Goal: Information Seeking & Learning: Check status

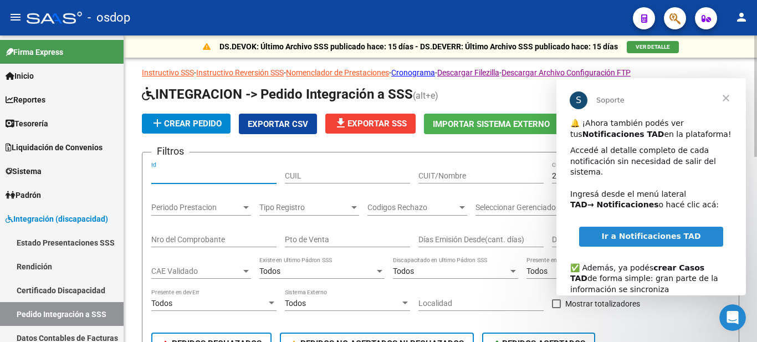
click at [198, 177] on input "Id" at bounding box center [213, 175] width 125 height 9
click at [189, 172] on input "Id" at bounding box center [213, 175] width 125 height 9
paste input "239023"
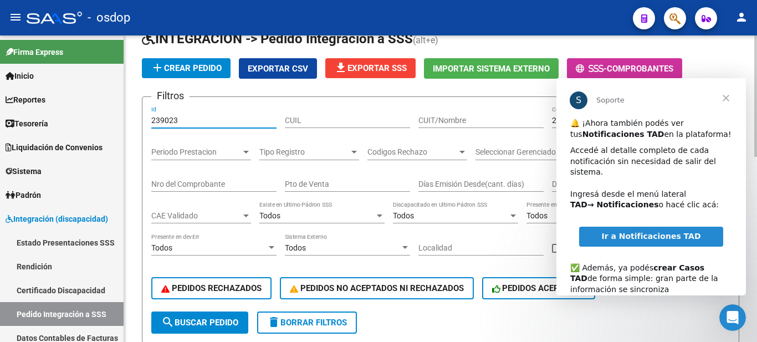
scroll to position [111, 0]
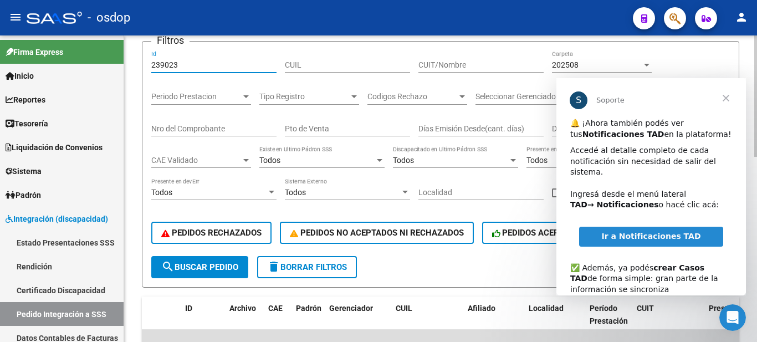
type input "239023"
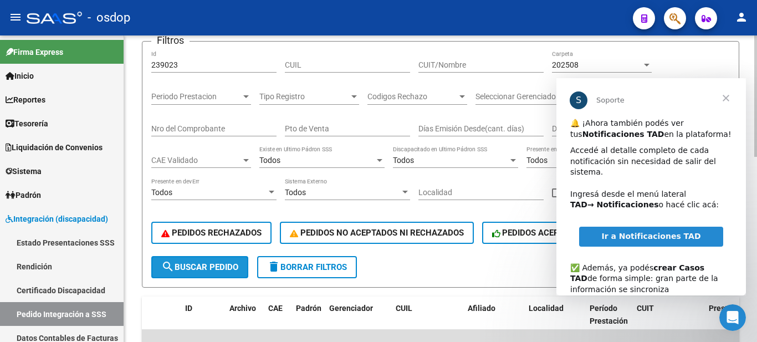
click at [204, 261] on button "search Buscar Pedido" at bounding box center [199, 267] width 97 height 22
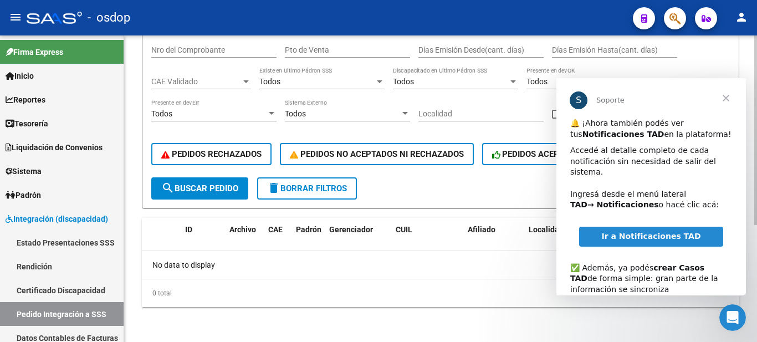
scroll to position [79, 0]
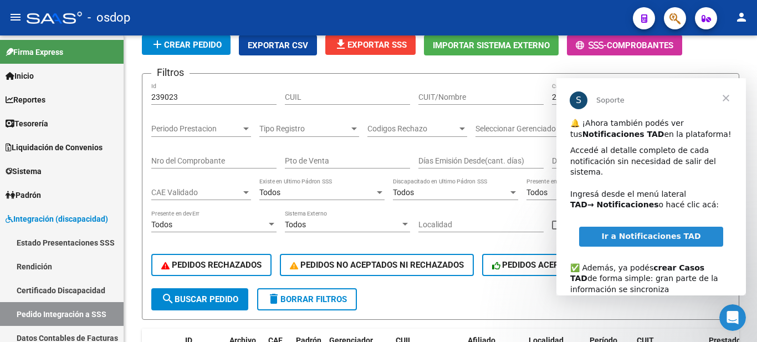
click at [731, 96] on span "Cerrar" at bounding box center [726, 98] width 40 height 40
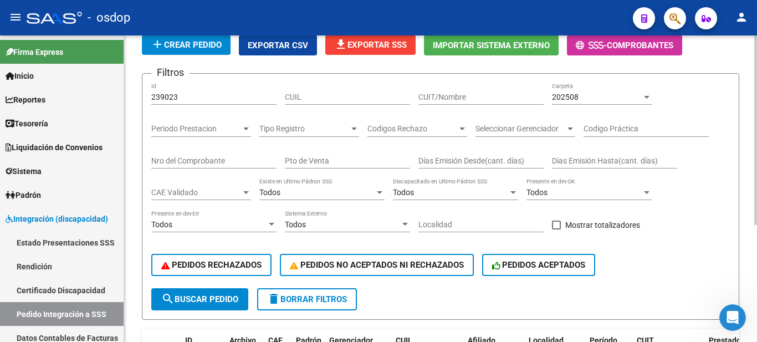
scroll to position [0, 0]
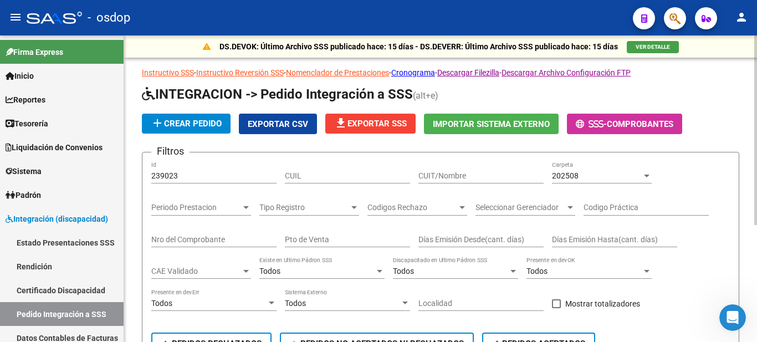
click at [618, 170] on div "202508 Carpeta" at bounding box center [602, 172] width 100 height 22
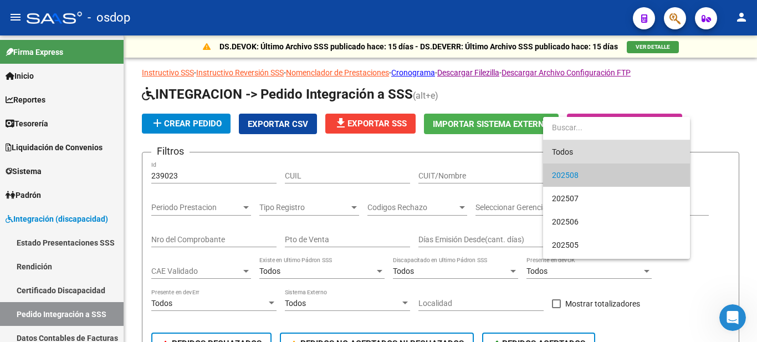
click at [575, 158] on span "Todos" at bounding box center [616, 151] width 129 height 23
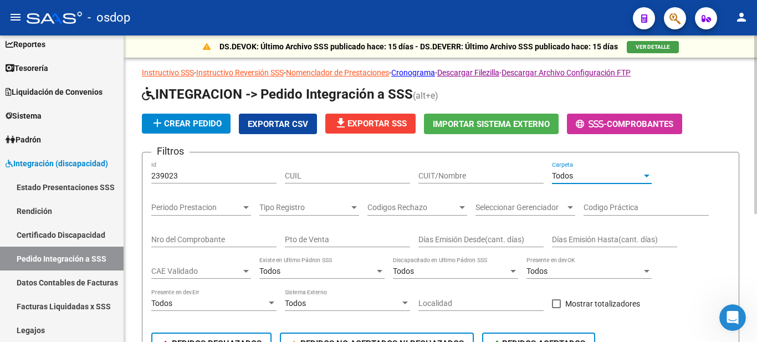
scroll to position [55, 0]
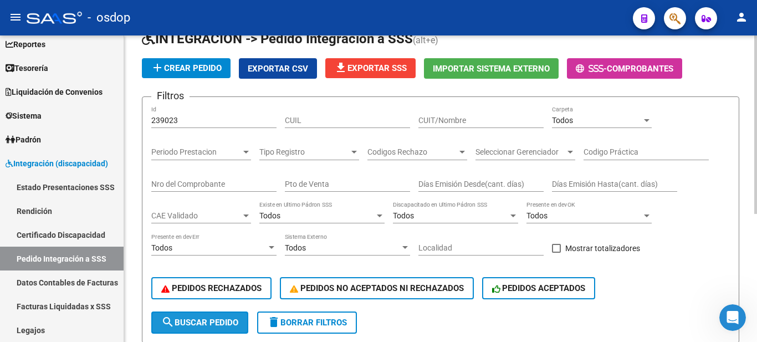
click at [187, 322] on span "search Buscar Pedido" at bounding box center [199, 323] width 77 height 10
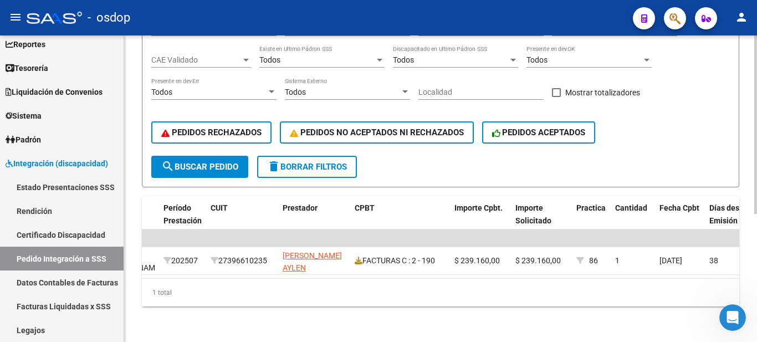
scroll to position [0, 470]
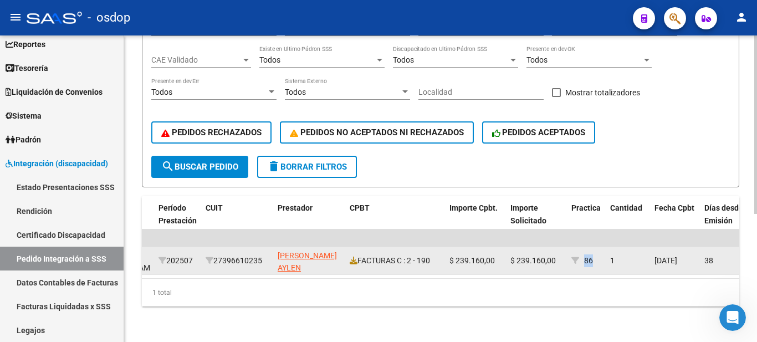
drag, startPoint x: 585, startPoint y: 254, endPoint x: 593, endPoint y: 252, distance: 8.1
click at [593, 256] on span "86" at bounding box center [588, 260] width 9 height 9
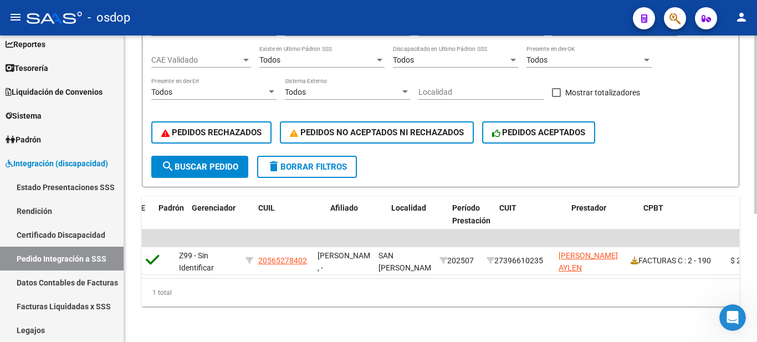
scroll to position [0, 173]
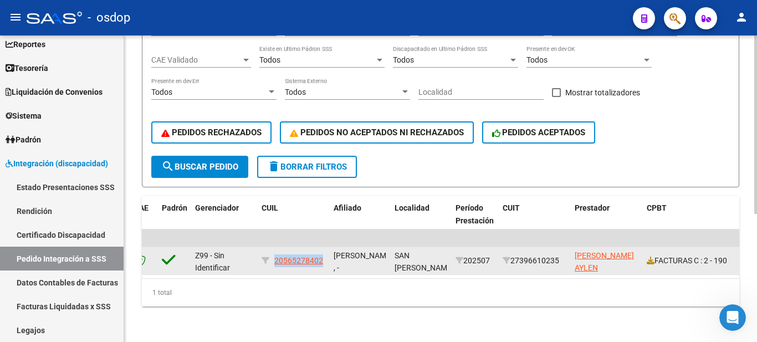
drag, startPoint x: 275, startPoint y: 253, endPoint x: 325, endPoint y: 252, distance: 49.9
click at [325, 252] on datatable-body-cell "20565278402" at bounding box center [293, 260] width 72 height 27
copy span "20565278402"
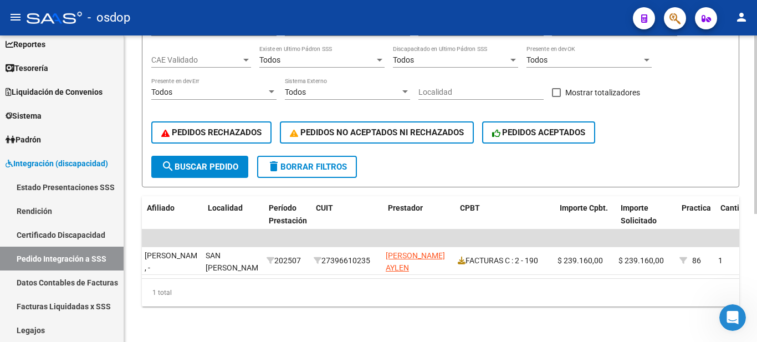
scroll to position [0, 381]
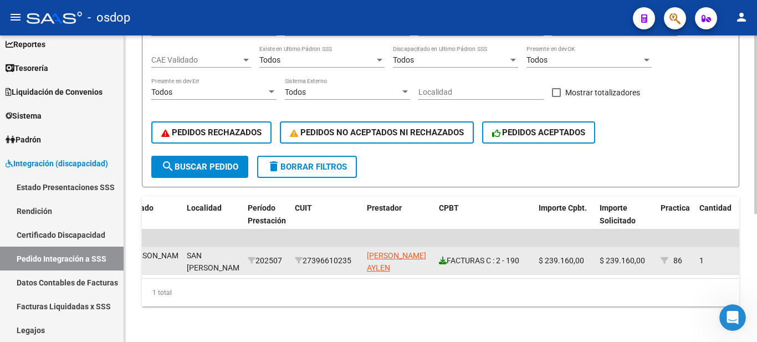
click at [443, 257] on icon at bounding box center [443, 261] width 8 height 8
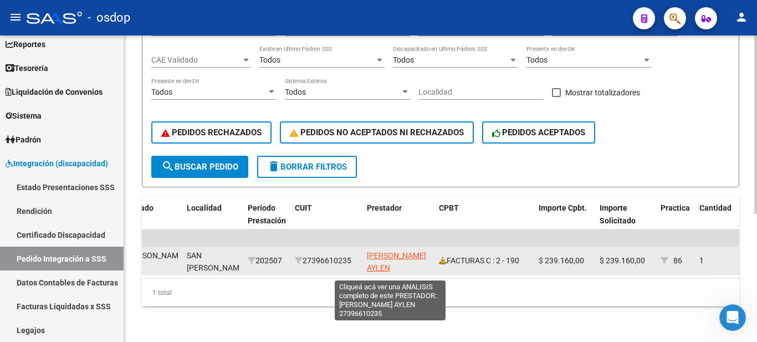
click at [377, 251] on span "[PERSON_NAME] AYLEN" at bounding box center [396, 262] width 59 height 22
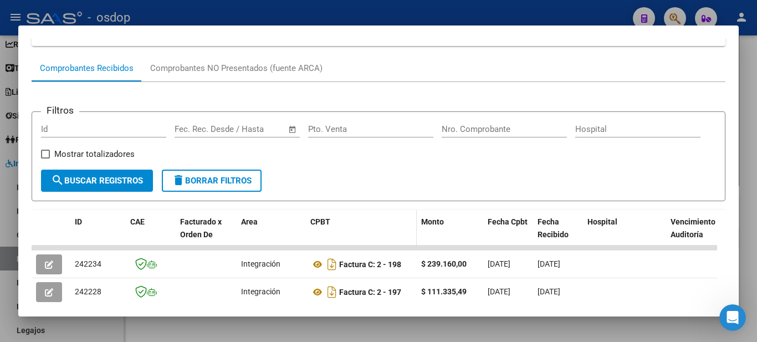
scroll to position [232, 0]
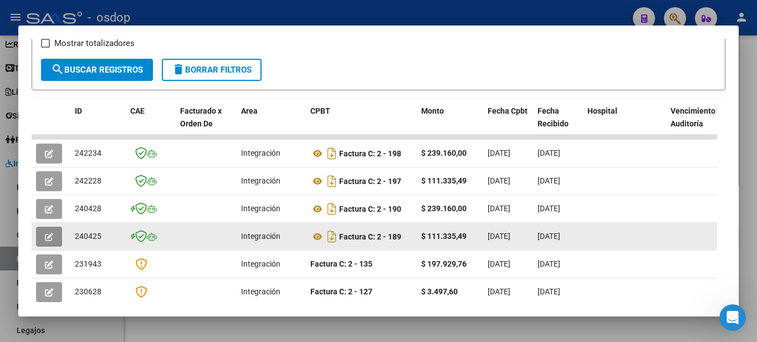
click at [56, 243] on button "button" at bounding box center [49, 237] width 26 height 20
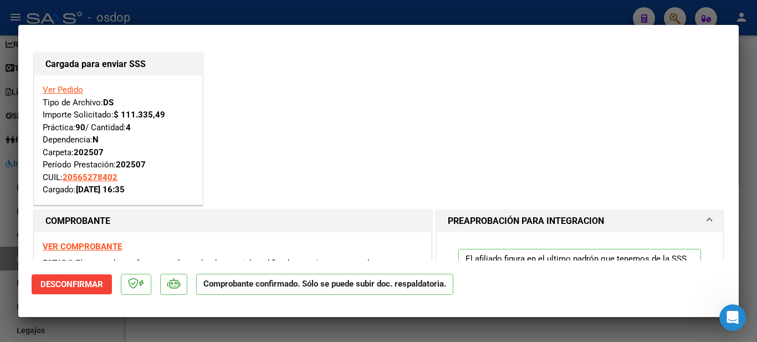
scroll to position [166, 0]
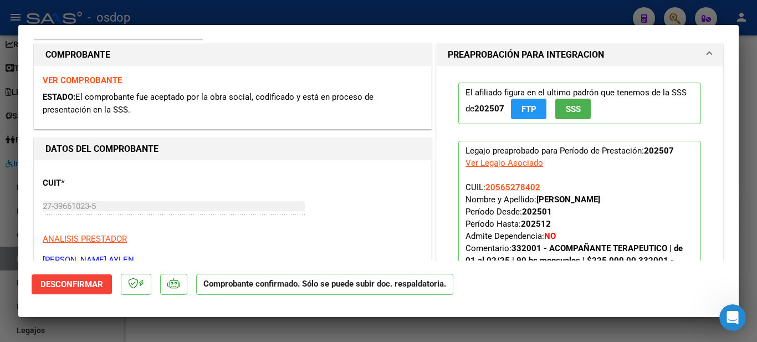
click at [81, 83] on strong "VER COMPROBANTE" at bounding box center [82, 80] width 79 height 10
click at [241, 326] on div at bounding box center [378, 171] width 757 height 342
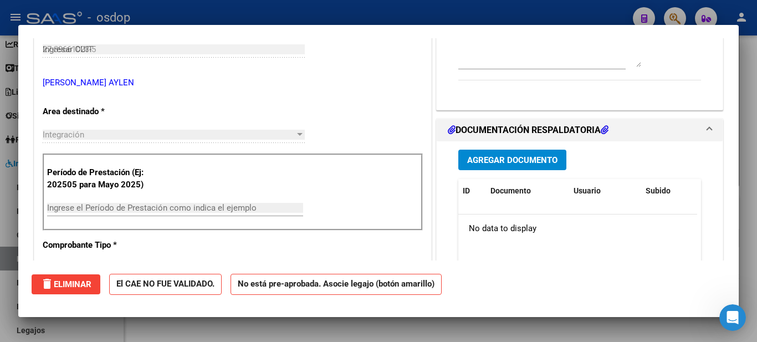
type input "$ 0,00"
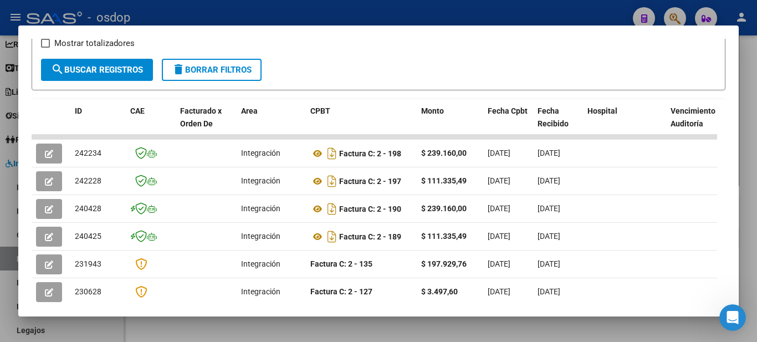
click at [554, 9] on div at bounding box center [378, 171] width 757 height 342
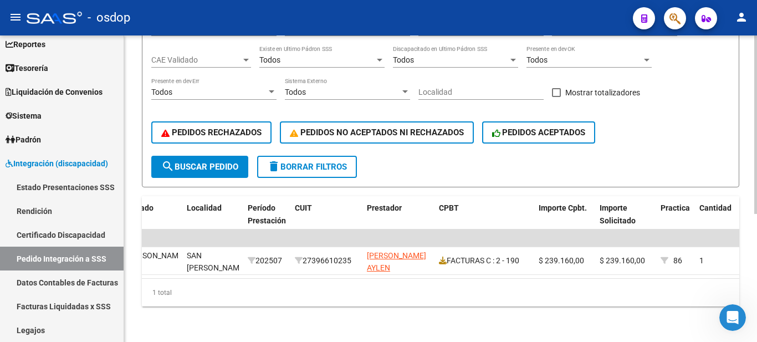
scroll to position [0, 0]
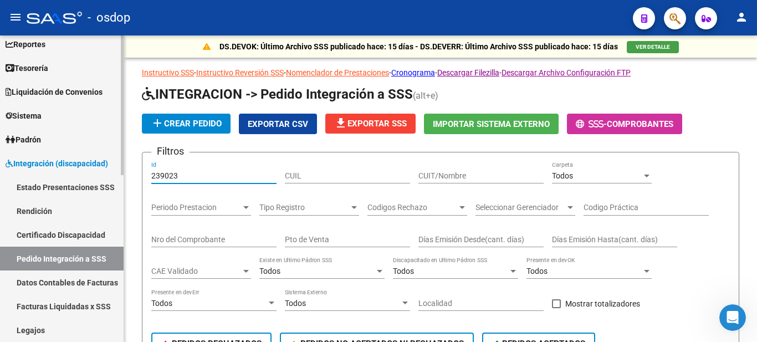
drag, startPoint x: 190, startPoint y: 175, endPoint x: 101, endPoint y: 175, distance: 88.7
click at [101, 175] on mat-sidenav-container "Firma Express Inicio Calendario SSS Instructivos Contacto OS Reportes Tablero d…" at bounding box center [378, 188] width 757 height 306
paste input "3859"
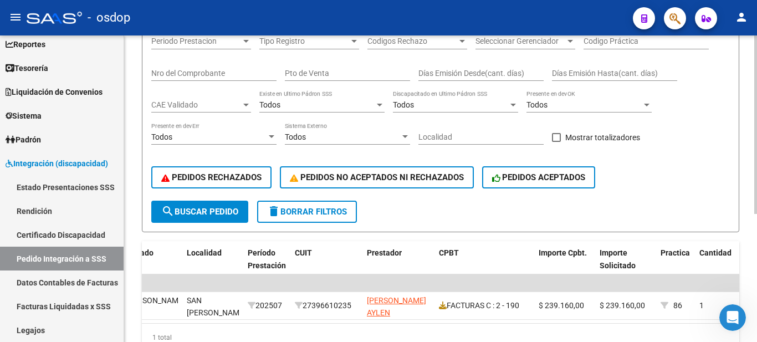
click at [186, 213] on span "search Buscar Pedido" at bounding box center [199, 212] width 77 height 10
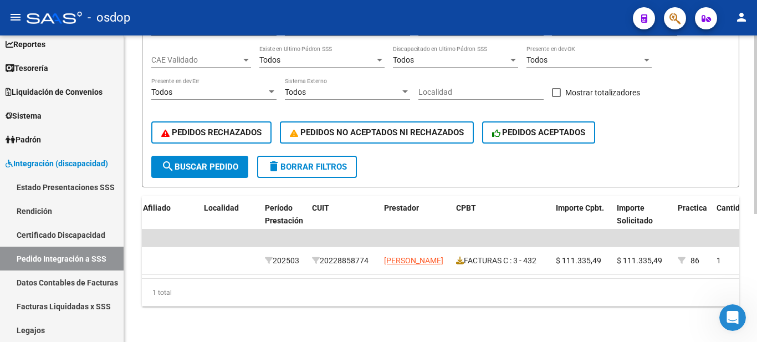
scroll to position [0, 456]
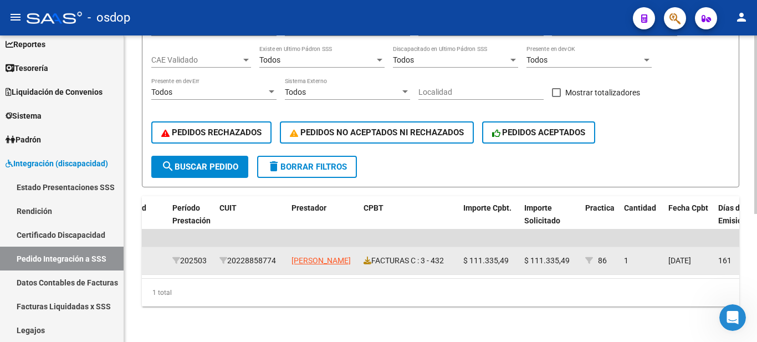
click at [188, 254] on div "202503" at bounding box center [191, 260] width 38 height 13
copy div "202503"
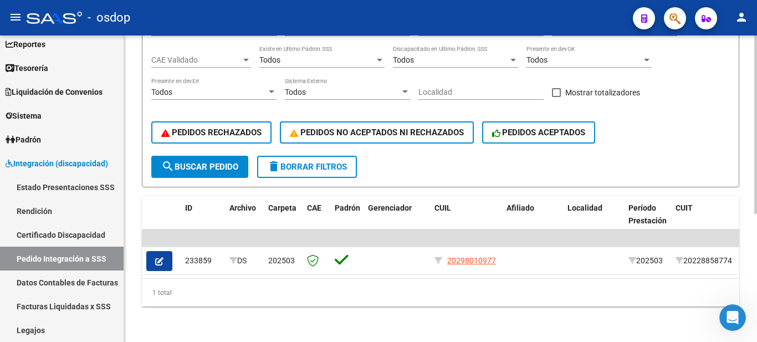
scroll to position [0, 0]
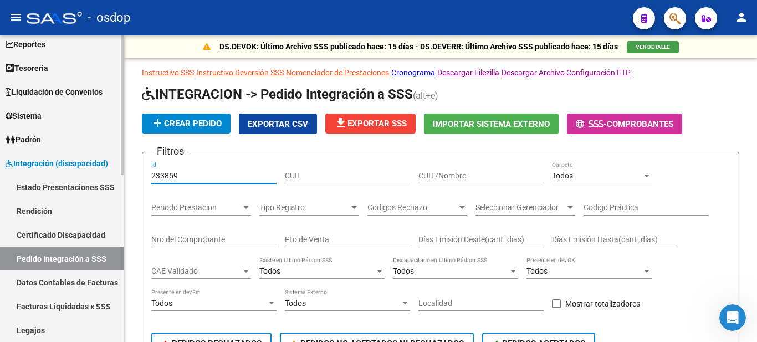
drag, startPoint x: 178, startPoint y: 176, endPoint x: 90, endPoint y: 176, distance: 87.6
click at [90, 176] on mat-sidenav-container "Firma Express Inicio Calendario SSS Instructivos Contacto OS Reportes Tablero d…" at bounding box center [378, 188] width 757 height 306
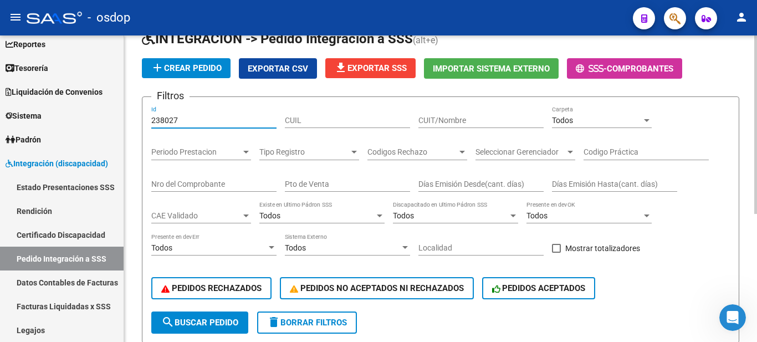
scroll to position [111, 0]
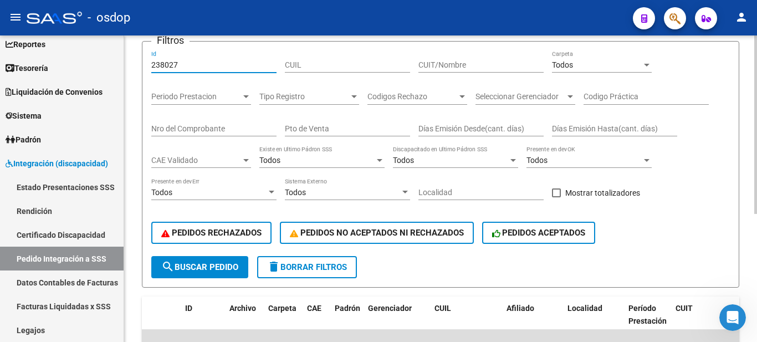
type input "238027"
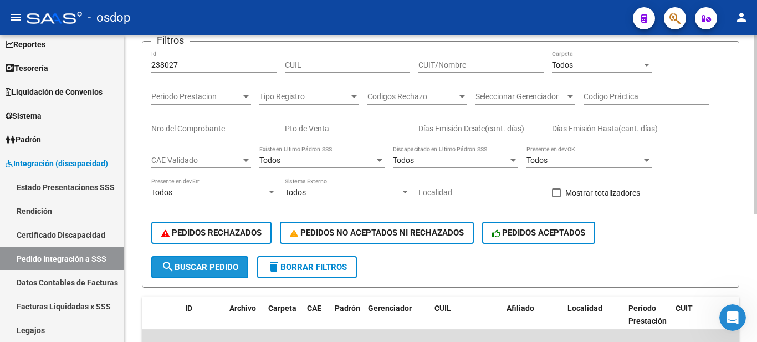
click at [196, 267] on span "search Buscar Pedido" at bounding box center [199, 267] width 77 height 10
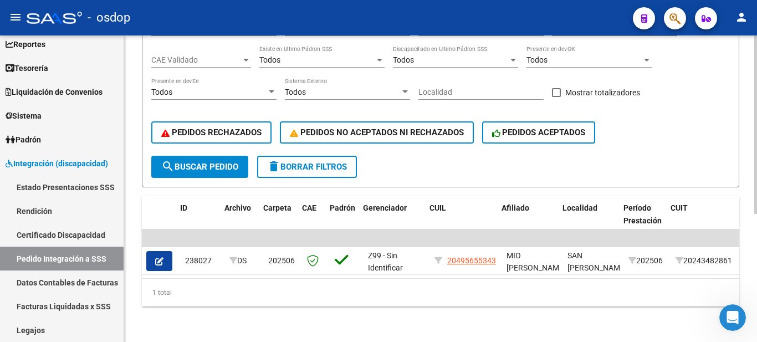
scroll to position [0, 14]
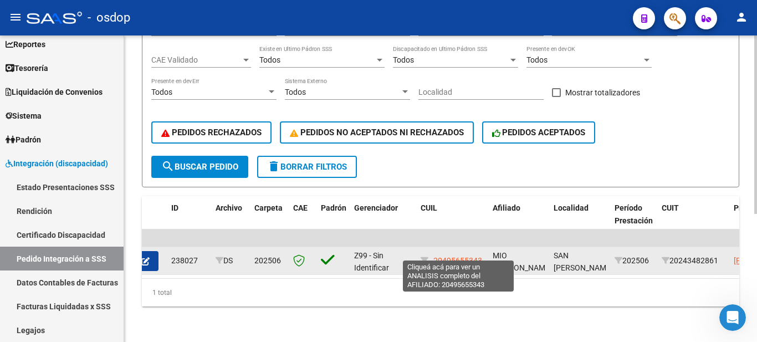
drag, startPoint x: 434, startPoint y: 254, endPoint x: 481, endPoint y: 255, distance: 47.1
click at [481, 256] on span "20495655343" at bounding box center [457, 260] width 49 height 9
copy span "20495655343"
type textarea "20495655343"
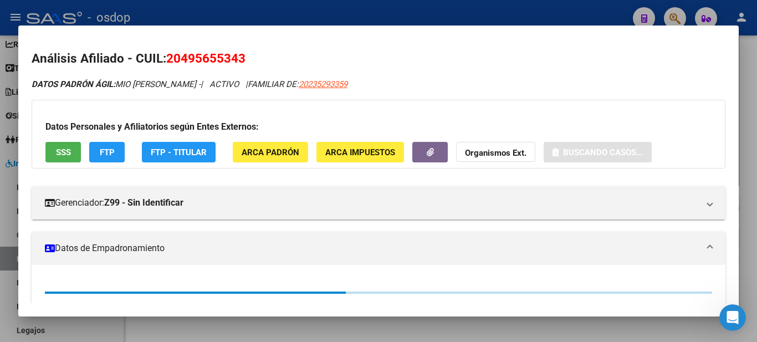
click at [198, 58] on span "20495655343" at bounding box center [205, 58] width 79 height 14
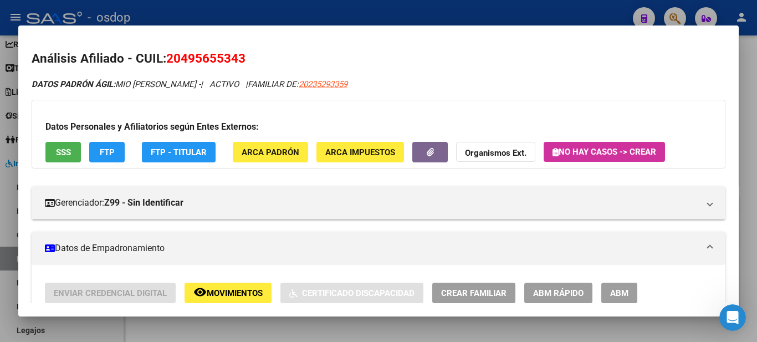
click at [198, 58] on span "20495655343" at bounding box center [205, 58] width 79 height 14
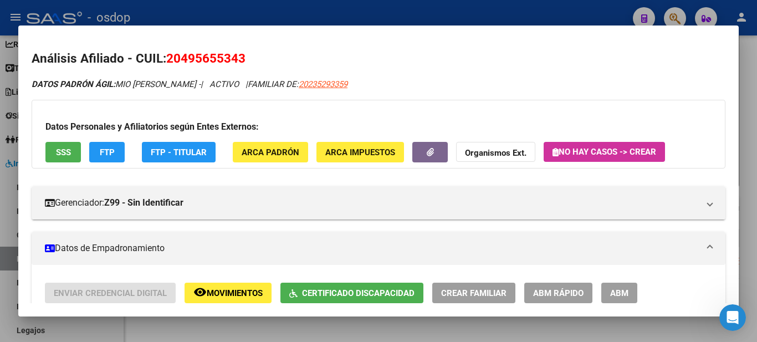
copy span "20495655343"
click at [383, 9] on div at bounding box center [378, 171] width 757 height 342
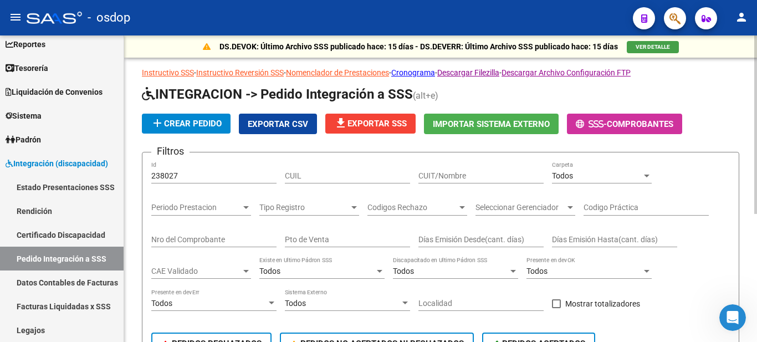
scroll to position [166, 0]
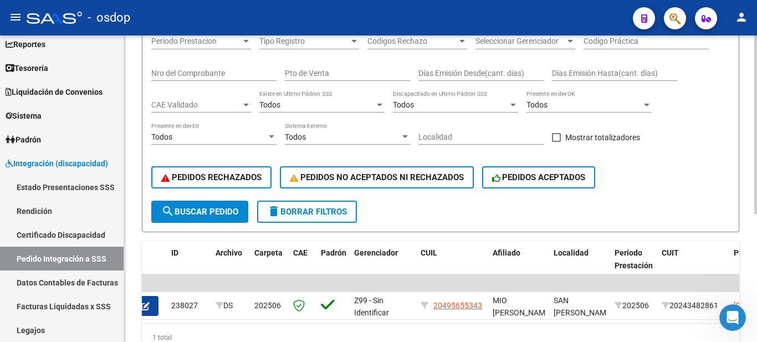
click at [321, 216] on span "delete Borrar Filtros" at bounding box center [307, 212] width 80 height 10
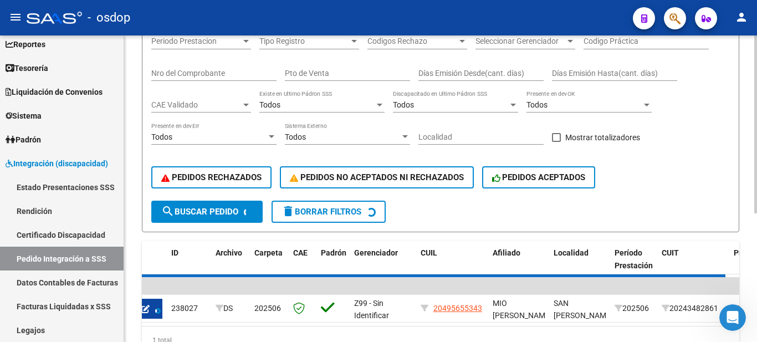
scroll to position [0, 0]
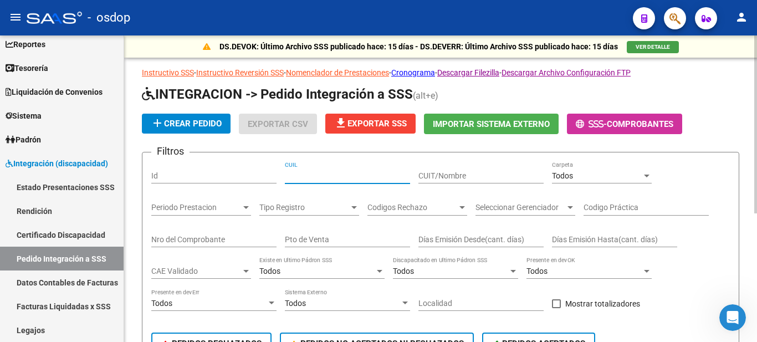
click at [336, 174] on input "CUIL" at bounding box center [347, 175] width 125 height 9
paste input "20495655343"
type input "20495655343"
click at [606, 173] on div "Todos" at bounding box center [597, 175] width 90 height 9
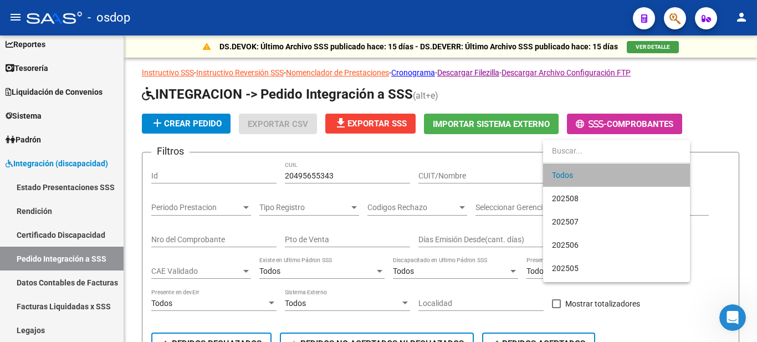
click at [587, 175] on span "Todos" at bounding box center [616, 174] width 129 height 23
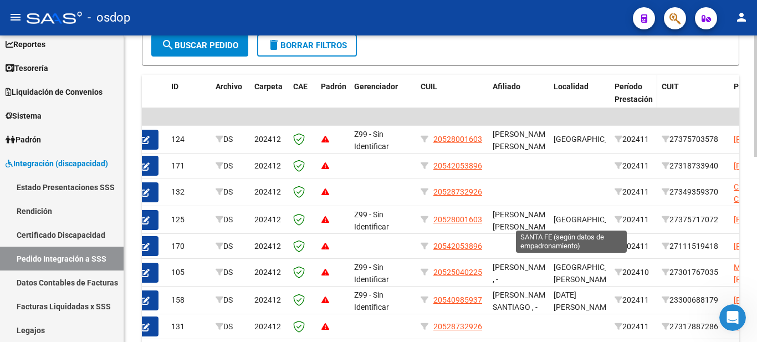
scroll to position [222, 0]
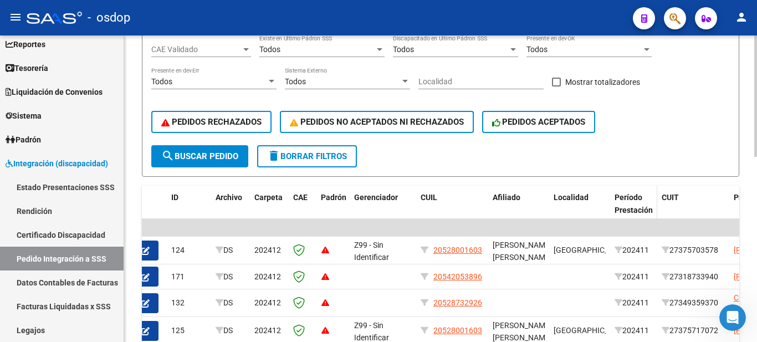
click at [634, 202] on div "Período Prestación" at bounding box center [634, 203] width 38 height 25
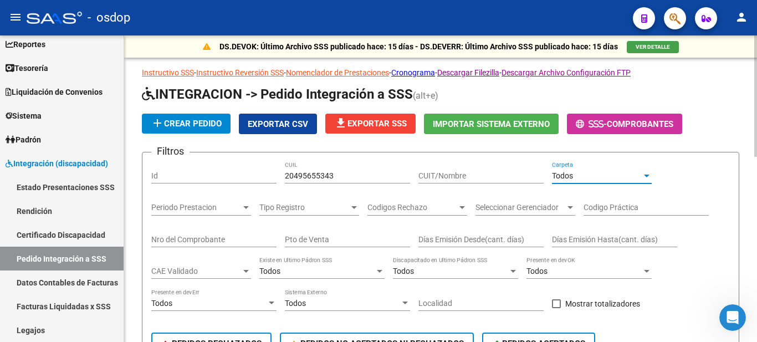
click at [610, 176] on div "Todos" at bounding box center [597, 175] width 90 height 9
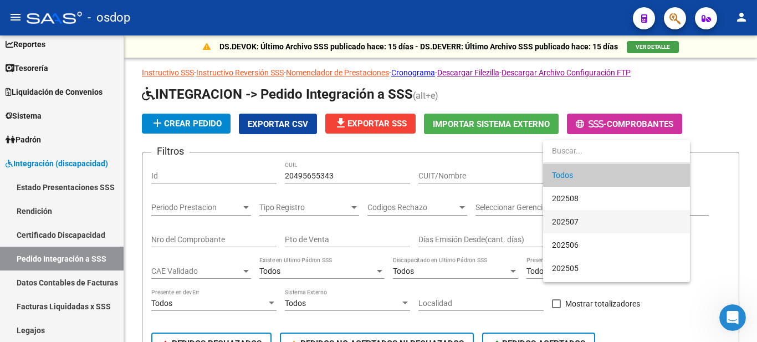
scroll to position [55, 0]
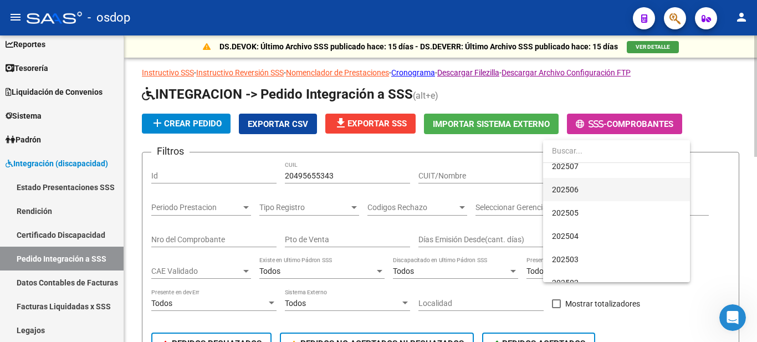
click at [589, 189] on span "202506" at bounding box center [616, 189] width 129 height 23
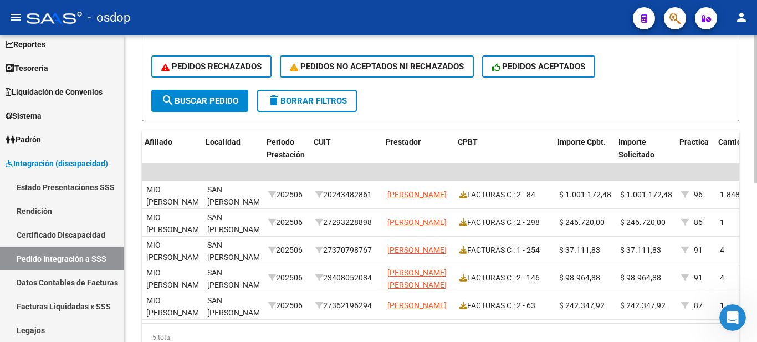
scroll to position [0, 323]
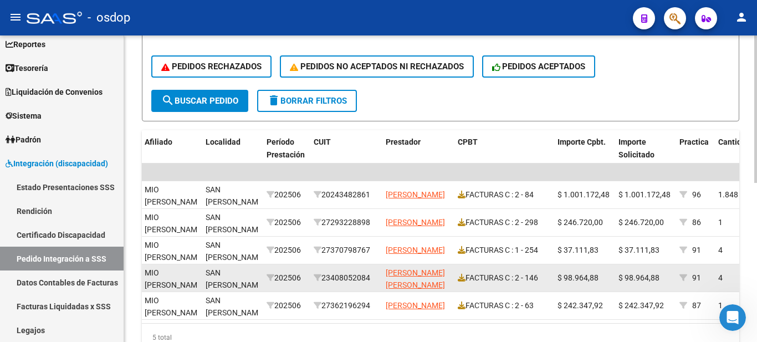
drag, startPoint x: 559, startPoint y: 277, endPoint x: 596, endPoint y: 277, distance: 37.1
click at [596, 277] on span "$ 98.964,88" at bounding box center [577, 277] width 41 height 9
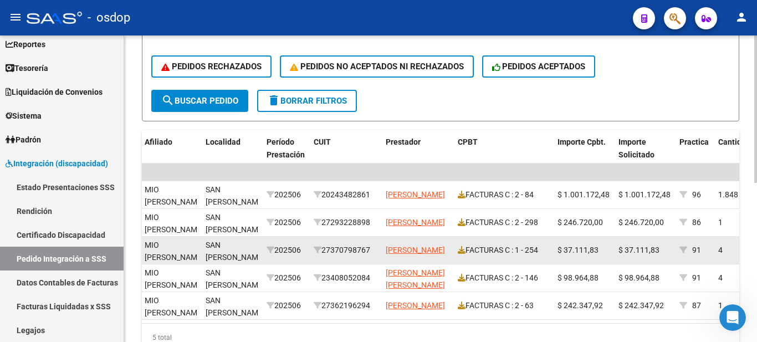
drag, startPoint x: 559, startPoint y: 246, endPoint x: 597, endPoint y: 246, distance: 37.7
click at [597, 246] on span "$ 37.111,83" at bounding box center [577, 249] width 41 height 9
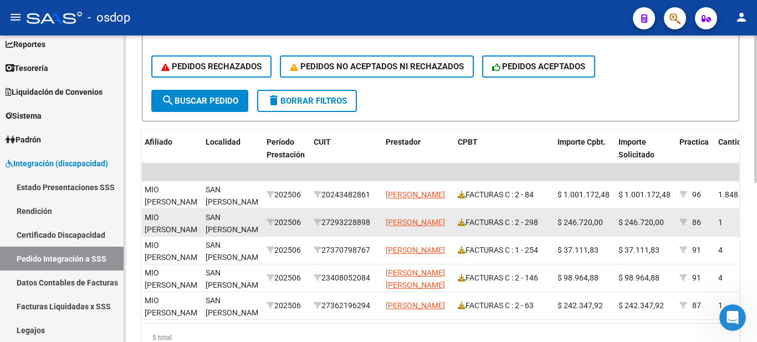
drag, startPoint x: 558, startPoint y: 222, endPoint x: 609, endPoint y: 224, distance: 51.0
click at [609, 224] on div "$ 246.720,00" at bounding box center [583, 222] width 52 height 13
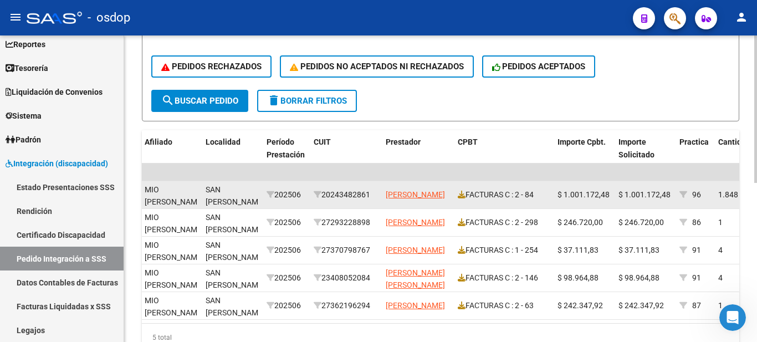
drag, startPoint x: 559, startPoint y: 193, endPoint x: 593, endPoint y: 195, distance: 34.9
click at [593, 195] on span "$ 1.001.172,48" at bounding box center [583, 194] width 52 height 9
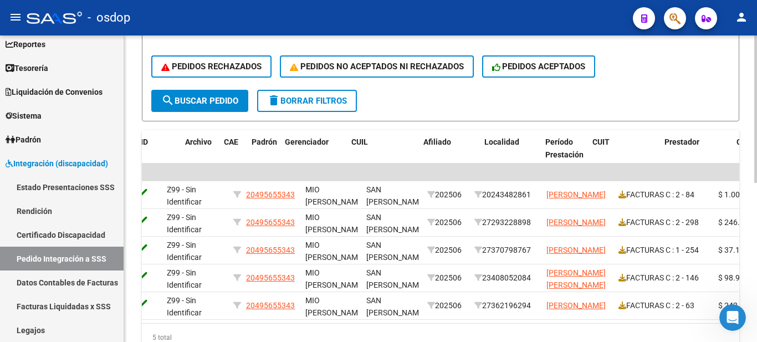
scroll to position [0, 0]
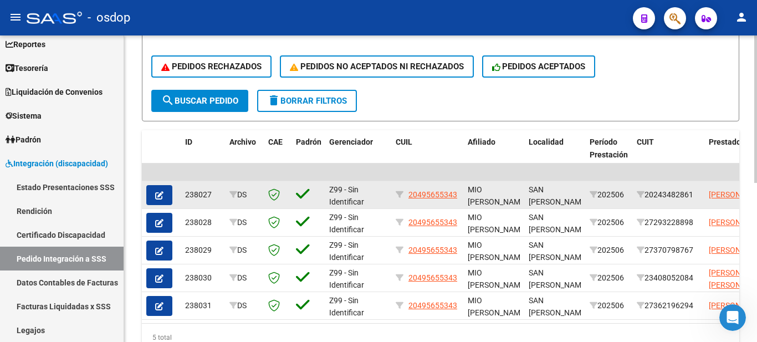
drag, startPoint x: 187, startPoint y: 196, endPoint x: 447, endPoint y: 204, distance: 259.5
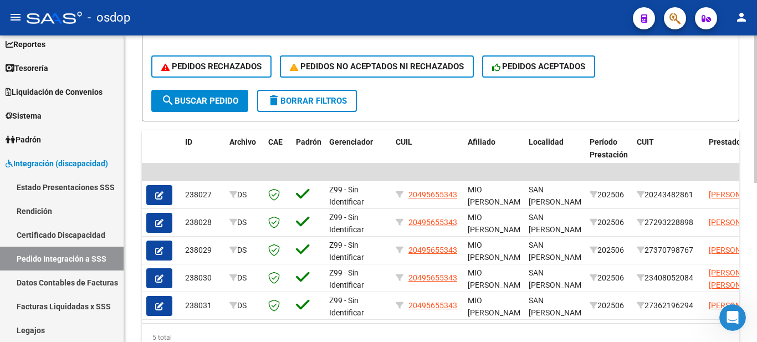
scroll to position [55, 0]
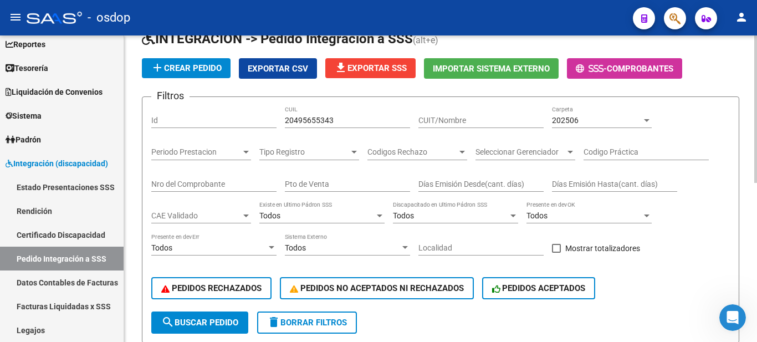
click at [307, 121] on input "20495655343" at bounding box center [347, 120] width 125 height 9
click at [165, 119] on input "Id" at bounding box center [213, 120] width 125 height 9
paste input "238145"
type input "238145"
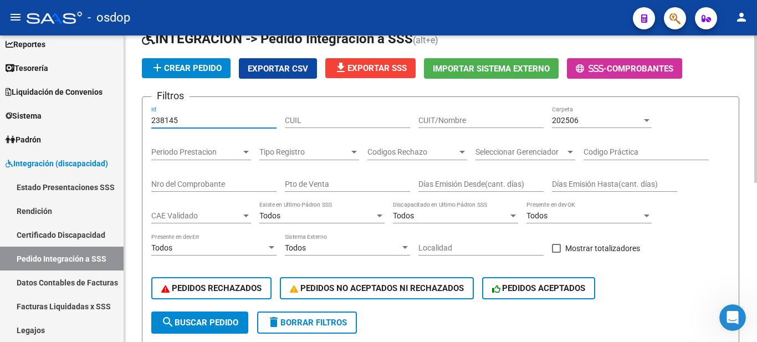
click at [615, 116] on div "202506" at bounding box center [597, 120] width 90 height 9
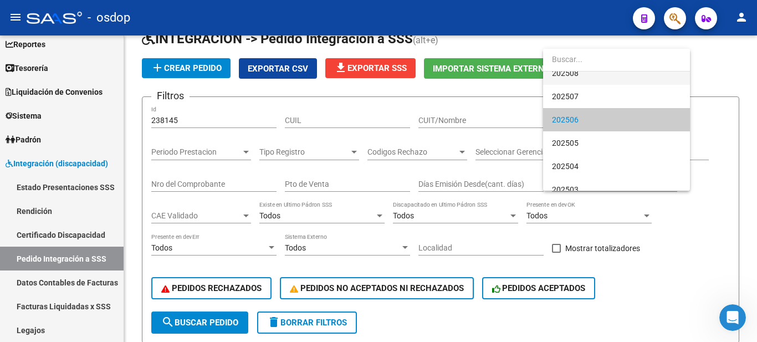
scroll to position [0, 0]
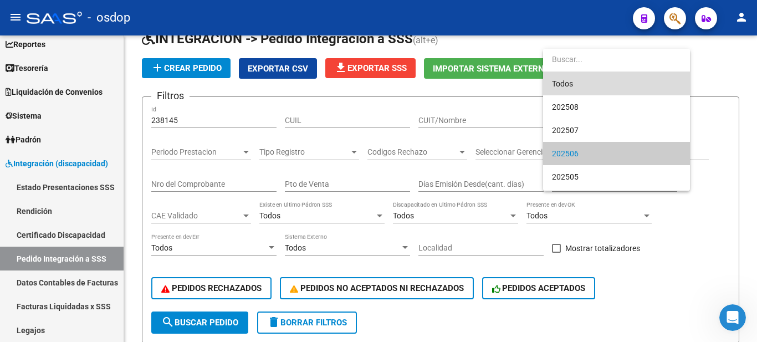
click at [580, 87] on span "Todos" at bounding box center [616, 83] width 129 height 23
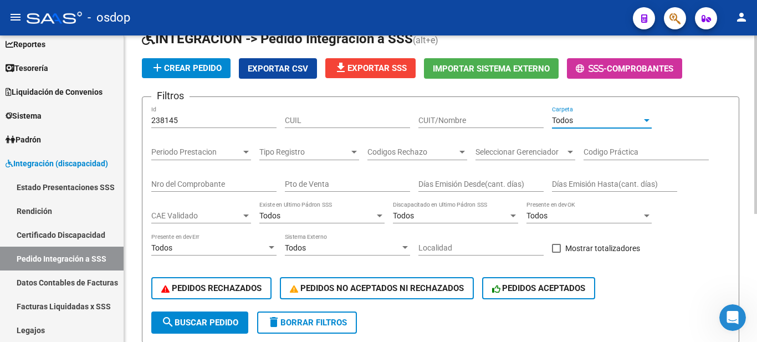
click at [210, 324] on span "search Buscar Pedido" at bounding box center [199, 323] width 77 height 10
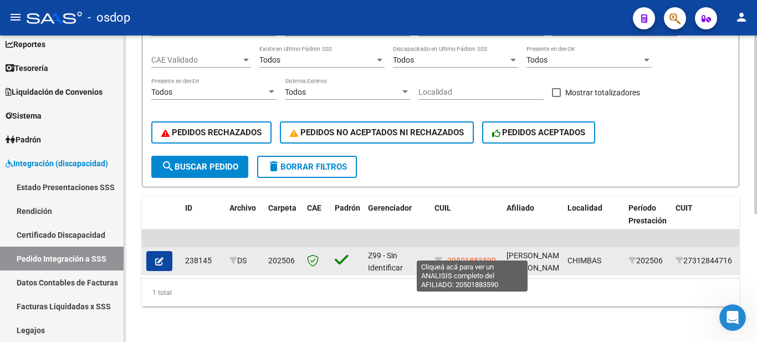
click at [476, 256] on span "20501883590" at bounding box center [471, 260] width 49 height 9
type textarea "20501883590"
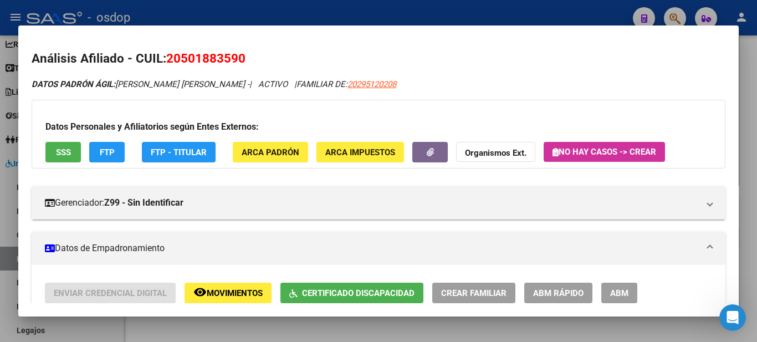
click at [212, 62] on span "20501883590" at bounding box center [205, 58] width 79 height 14
copy span "20501883590"
click at [292, 319] on div at bounding box center [378, 171] width 757 height 342
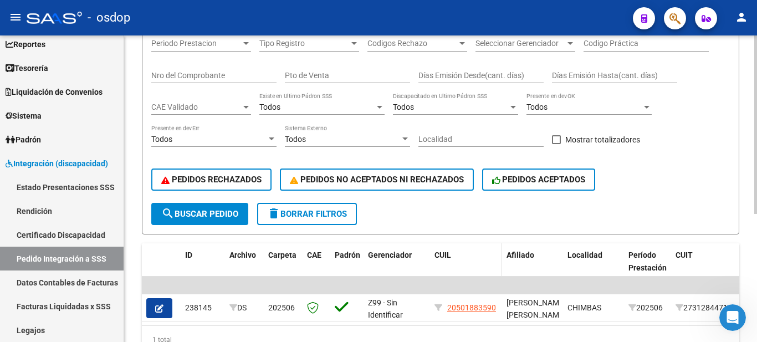
scroll to position [0, 0]
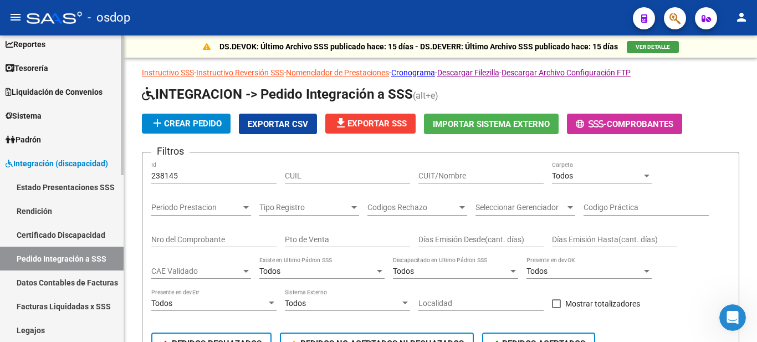
drag, startPoint x: 198, startPoint y: 167, endPoint x: 21, endPoint y: 172, distance: 177.9
click at [21, 172] on mat-sidenav-container "Firma Express Inicio Calendario SSS Instructivos Contacto OS Reportes Tablero d…" at bounding box center [378, 188] width 757 height 306
click at [227, 178] on input "238145" at bounding box center [213, 175] width 125 height 9
drag, startPoint x: 226, startPoint y: 178, endPoint x: 119, endPoint y: 177, distance: 107.0
click at [119, 177] on mat-sidenav-container "Firma Express Inicio Calendario SSS Instructivos Contacto OS Reportes Tablero d…" at bounding box center [378, 188] width 757 height 306
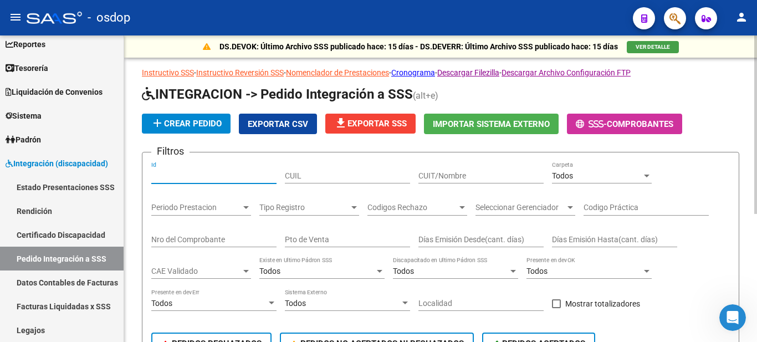
click at [308, 173] on input "CUIL" at bounding box center [347, 175] width 125 height 9
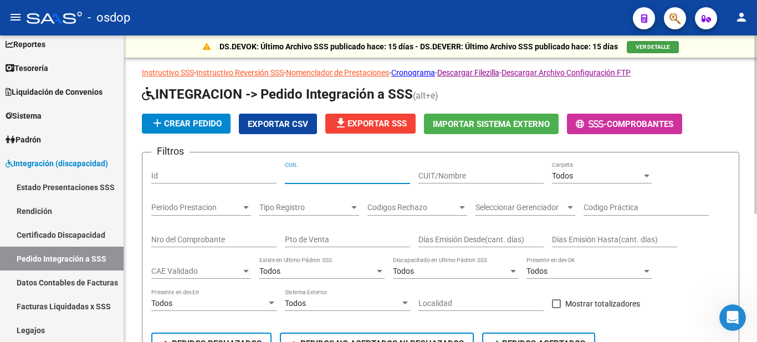
paste input "20501883590"
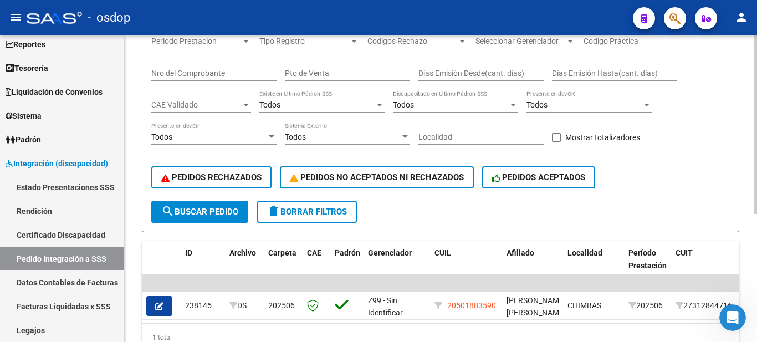
type input "20501883590"
click at [216, 210] on span "search Buscar Pedido" at bounding box center [199, 212] width 77 height 10
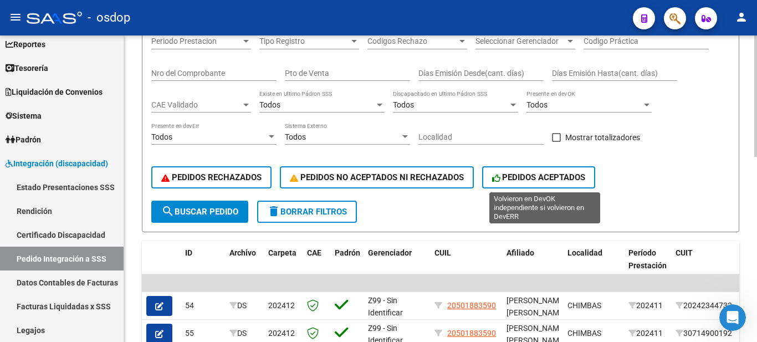
scroll to position [0, 0]
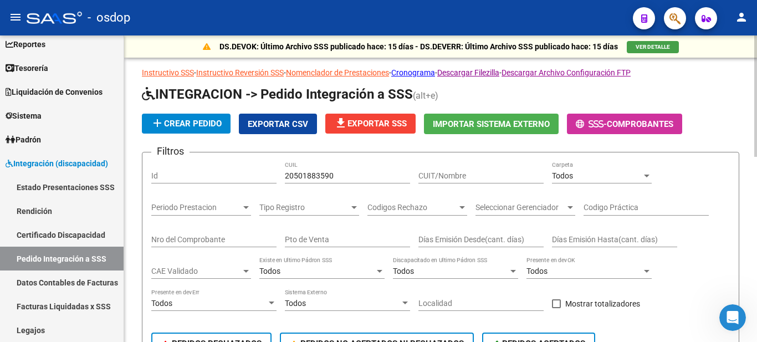
click at [598, 171] on div "Todos" at bounding box center [597, 175] width 90 height 9
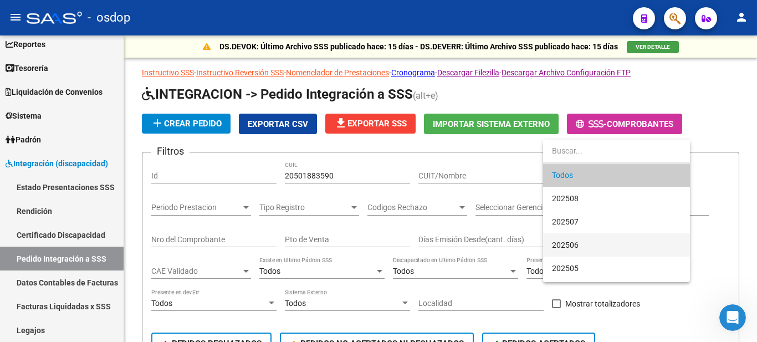
click at [589, 234] on span "202506" at bounding box center [616, 244] width 129 height 23
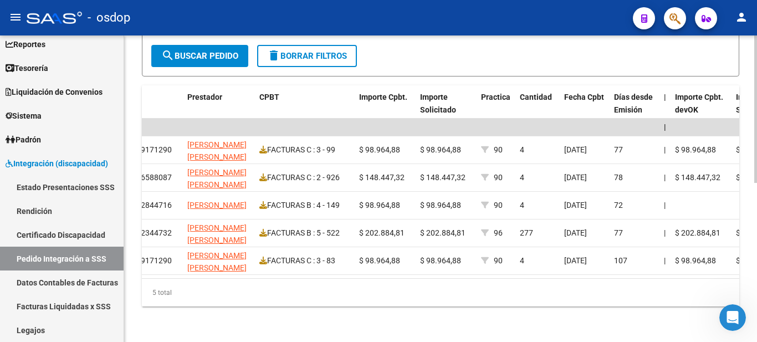
scroll to position [0, 516]
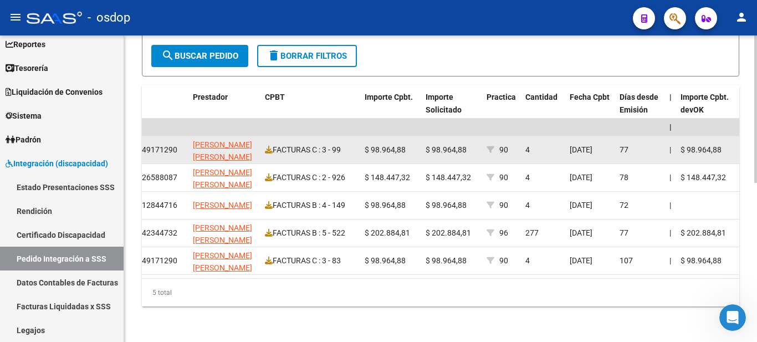
drag, startPoint x: 424, startPoint y: 141, endPoint x: 471, endPoint y: 139, distance: 47.2
click at [470, 139] on datatable-body-cell "$ 98.964,88" at bounding box center [451, 149] width 61 height 27
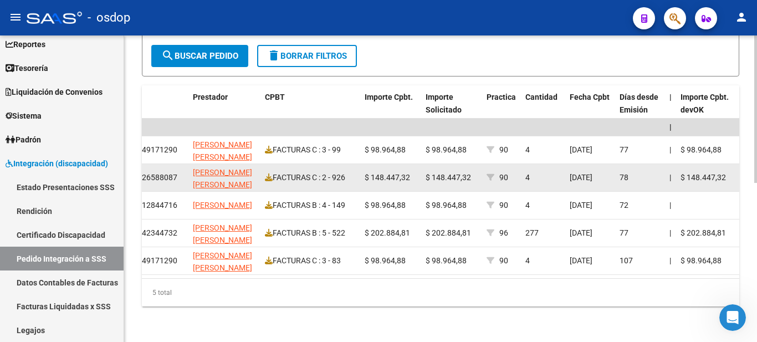
drag, startPoint x: 431, startPoint y: 170, endPoint x: 474, endPoint y: 167, distance: 43.4
click at [474, 171] on div "$ 148.447,32" at bounding box center [452, 177] width 52 height 13
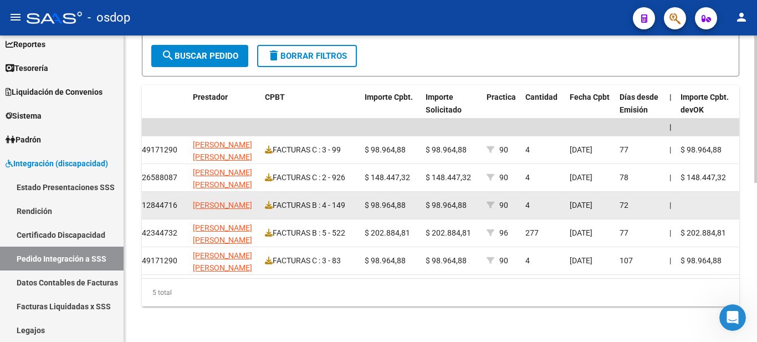
click at [478, 197] on datatable-body-cell "$ 98.964,88" at bounding box center [451, 205] width 61 height 27
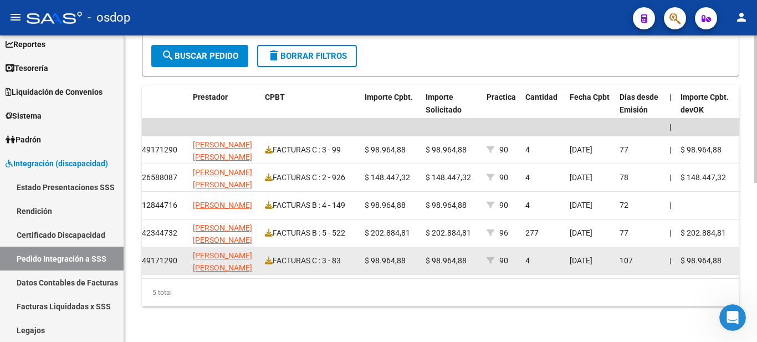
drag, startPoint x: 433, startPoint y: 250, endPoint x: 471, endPoint y: 252, distance: 37.7
click at [471, 254] on div "$ 98.964,88" at bounding box center [452, 260] width 52 height 13
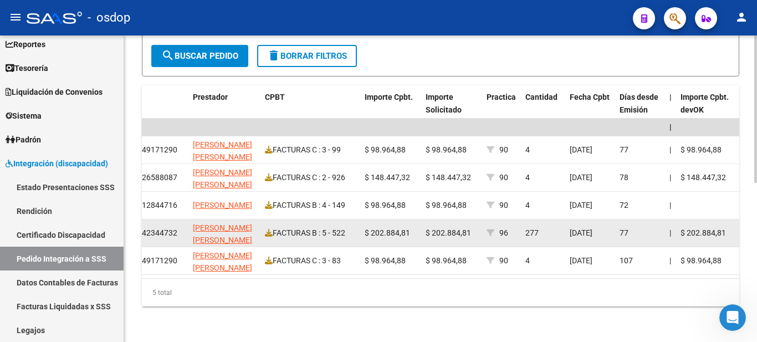
click at [460, 229] on datatable-body-cell "$ 202.884,81" at bounding box center [451, 232] width 61 height 27
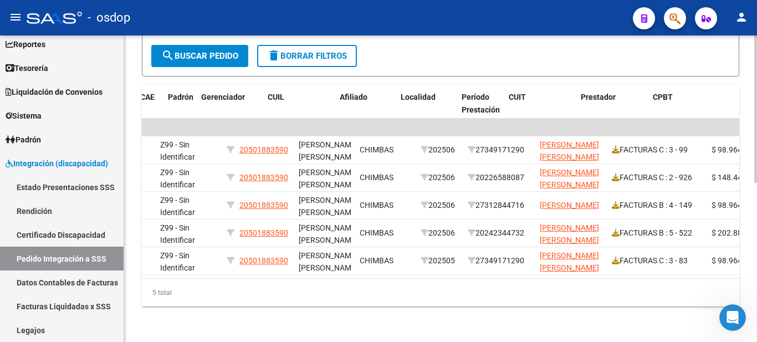
scroll to position [0, 116]
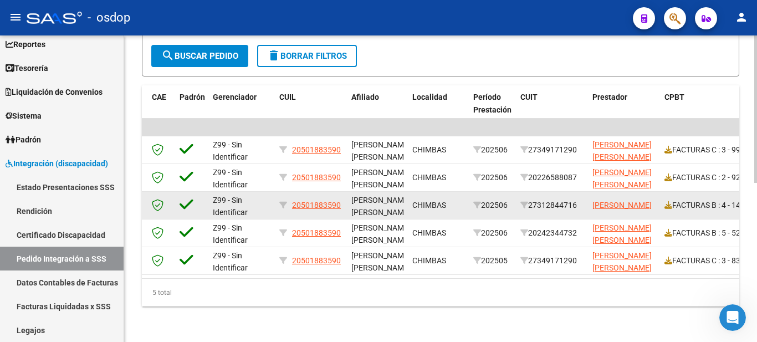
drag, startPoint x: 291, startPoint y: 196, endPoint x: 342, endPoint y: 197, distance: 51.0
click at [342, 199] on div "20501883590" at bounding box center [310, 205] width 63 height 13
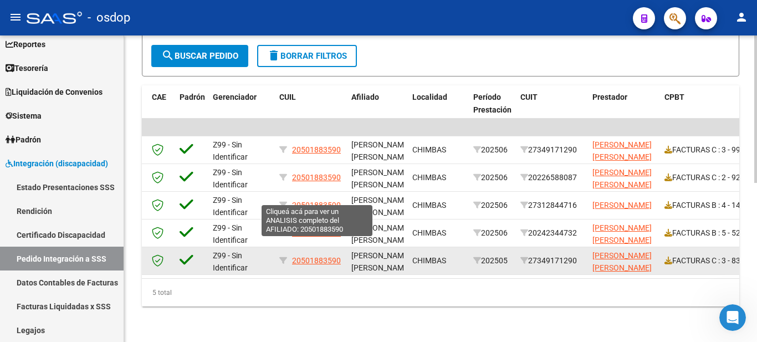
copy div "20501883590"
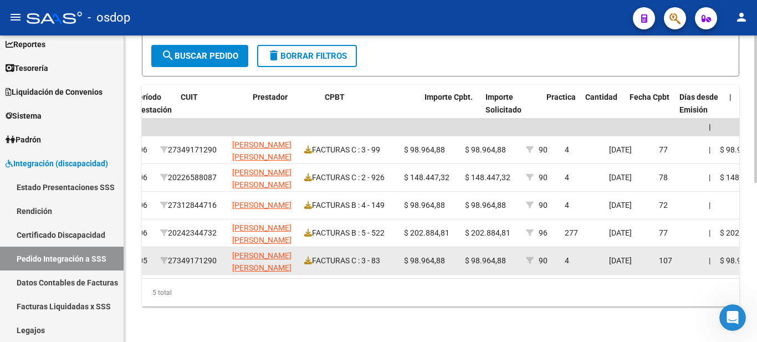
scroll to position [0, 482]
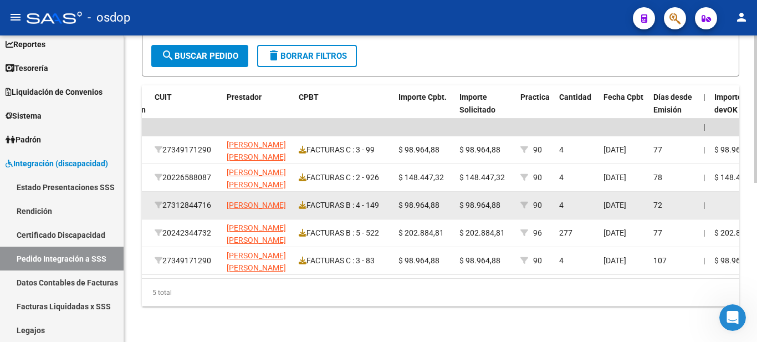
drag, startPoint x: 532, startPoint y: 190, endPoint x: 562, endPoint y: 199, distance: 31.9
click at [562, 199] on div "238145 DS Z99 - Sin Identificar 20501883590 [PERSON_NAME] [PERSON_NAME], - CHIM…" at bounding box center [551, 206] width 1782 height 28
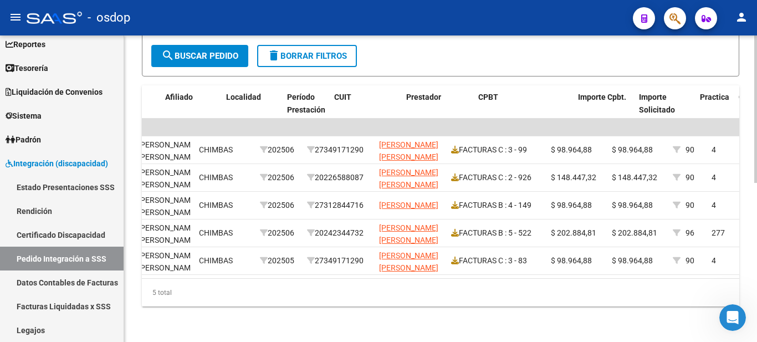
scroll to position [0, 333]
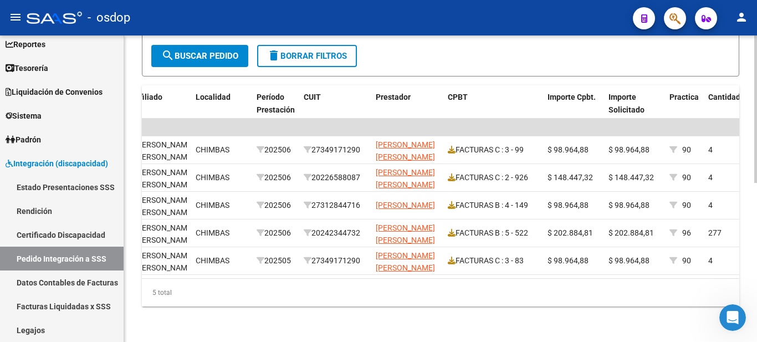
drag, startPoint x: 413, startPoint y: 268, endPoint x: 383, endPoint y: 269, distance: 29.4
click at [383, 269] on datatable-body "| | 238143 DS Z99 - Sin Identificar 20501883590 [PERSON_NAME] [PERSON_NAME], - …" at bounding box center [440, 199] width 597 height 160
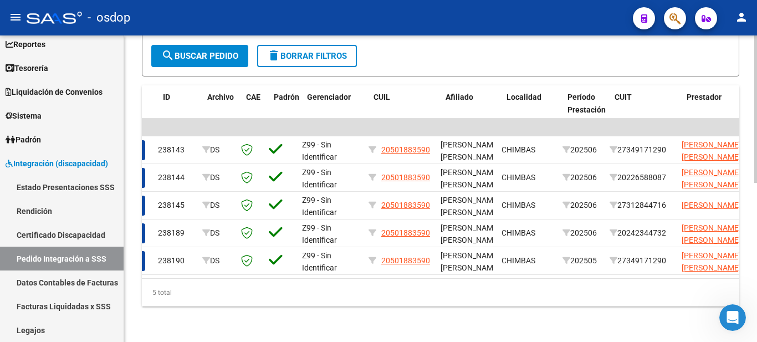
scroll to position [0, 22]
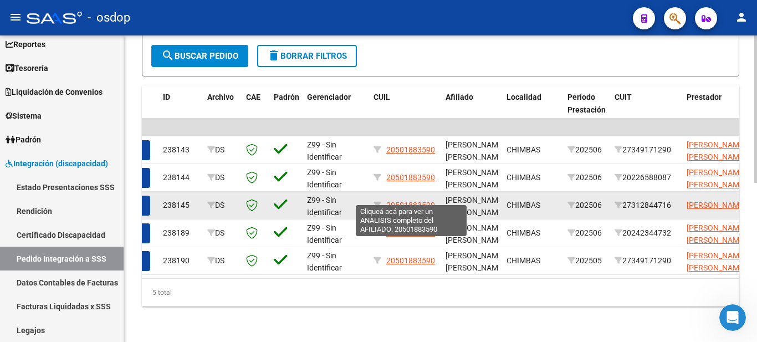
click at [408, 201] on span "20501883590" at bounding box center [410, 205] width 49 height 9
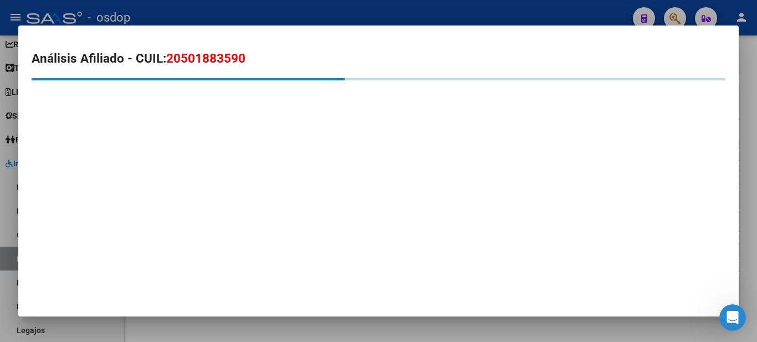
click at [193, 54] on span "20501883590" at bounding box center [205, 58] width 79 height 14
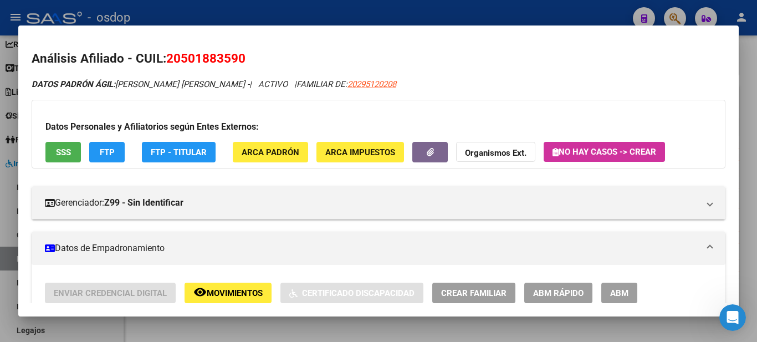
copy span "20501883590"
